Goal: Find specific page/section: Find specific page/section

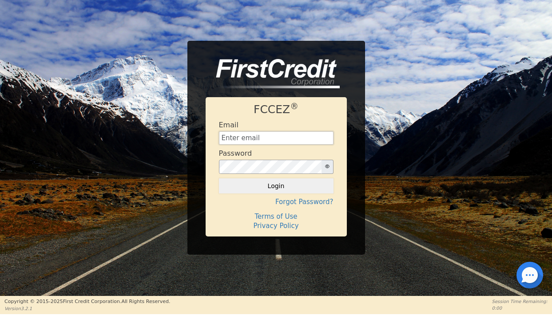
type input "[EMAIL_ADDRESS][DOMAIN_NAME]"
click at [276, 186] on button "Login" at bounding box center [276, 185] width 115 height 15
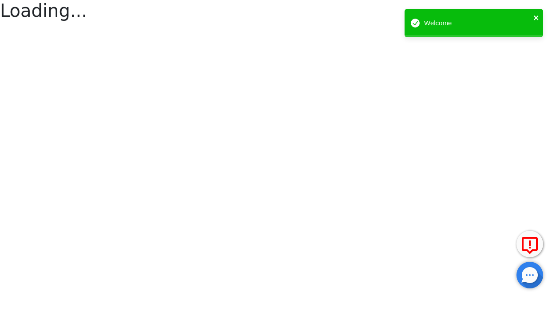
click at [536, 14] on icon "close" at bounding box center [536, 17] width 6 height 7
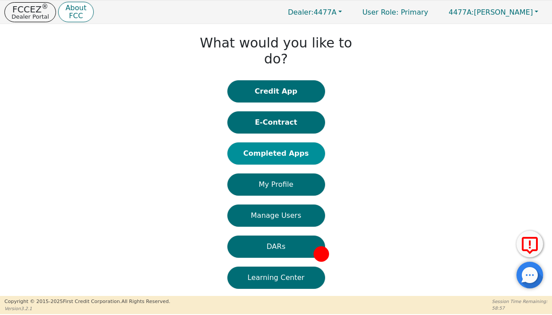
click at [271, 144] on button "Completed Apps" at bounding box center [276, 154] width 98 height 22
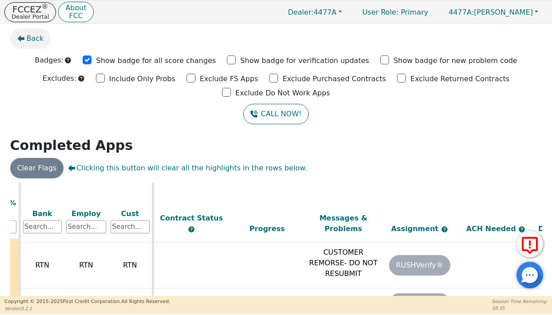
click at [41, 41] on span "Back" at bounding box center [35, 38] width 17 height 11
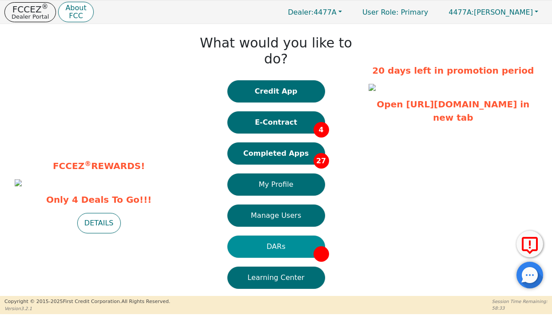
click at [269, 236] on button "DARs" at bounding box center [276, 247] width 98 height 22
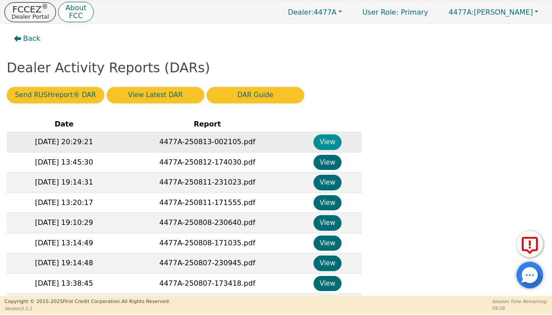
click at [318, 139] on button "View" at bounding box center [327, 143] width 28 height 16
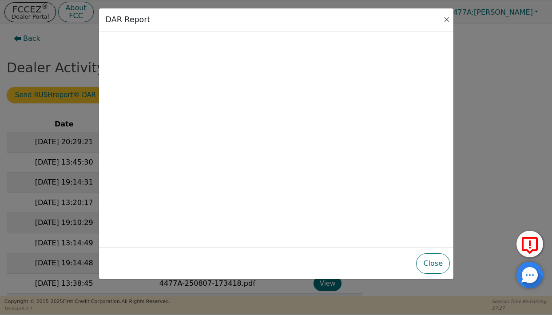
click at [448, 21] on button "Close" at bounding box center [446, 19] width 9 height 9
